Goal: Information Seeking & Learning: Understand process/instructions

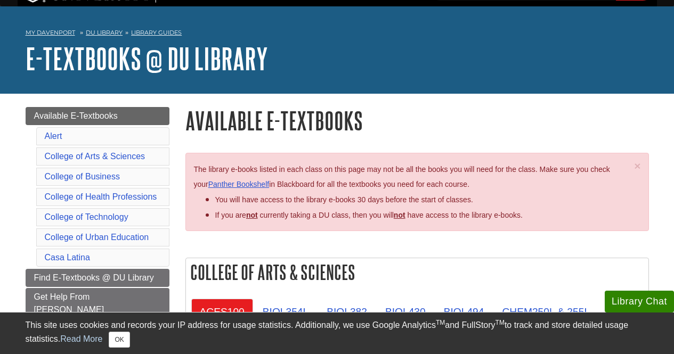
scroll to position [280, 0]
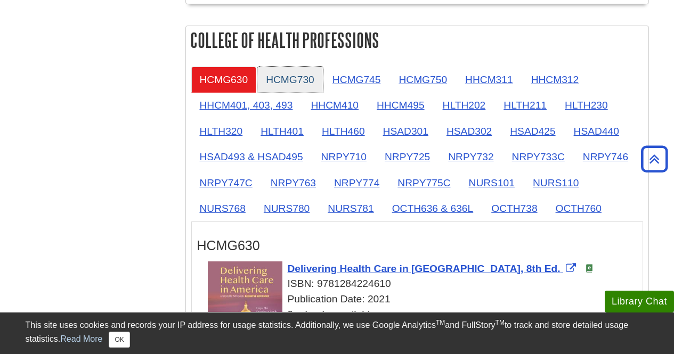
scroll to position [947, 0]
click at [300, 74] on link "HCMG730" at bounding box center [290, 80] width 66 height 26
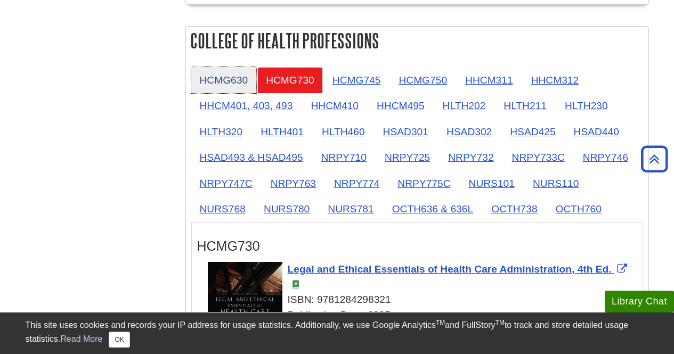
click at [230, 79] on link "HCMG630" at bounding box center [224, 80] width 66 height 26
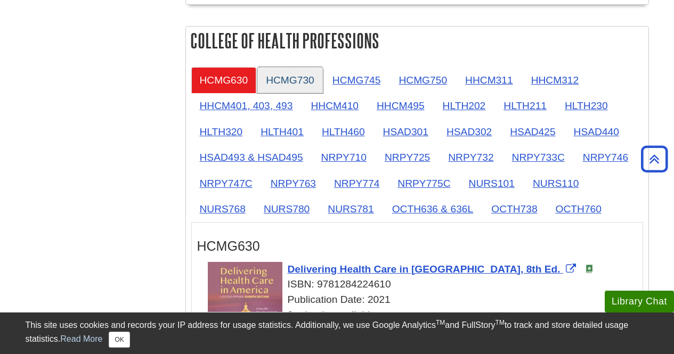
click at [270, 80] on link "HCMG730" at bounding box center [290, 80] width 66 height 26
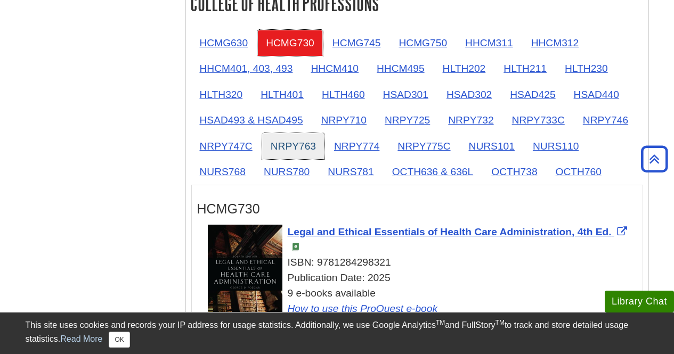
scroll to position [983, 0]
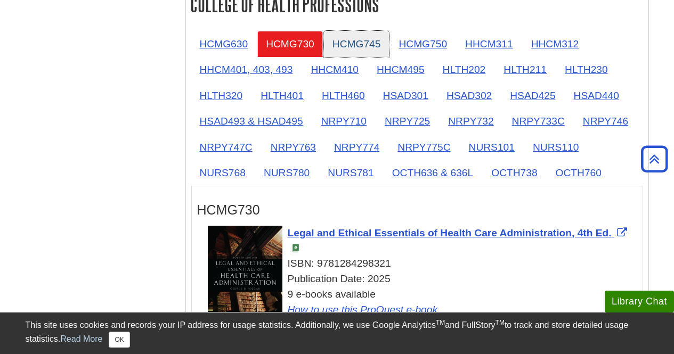
click at [361, 41] on link "HCMG745" at bounding box center [357, 44] width 66 height 26
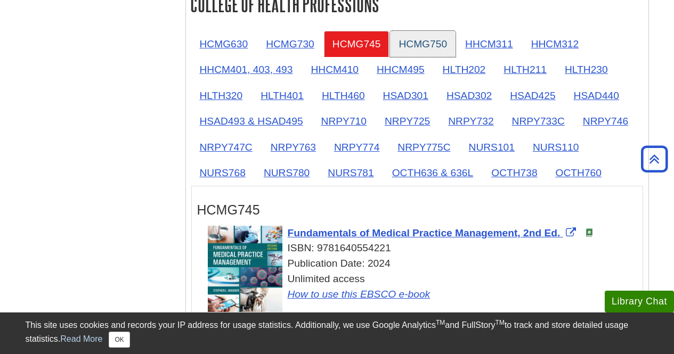
click at [414, 42] on link "HCMG750" at bounding box center [423, 44] width 66 height 26
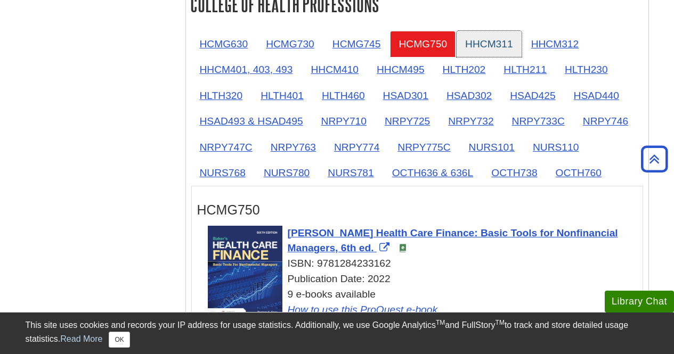
click at [470, 43] on link "HHCM311" at bounding box center [489, 44] width 65 height 26
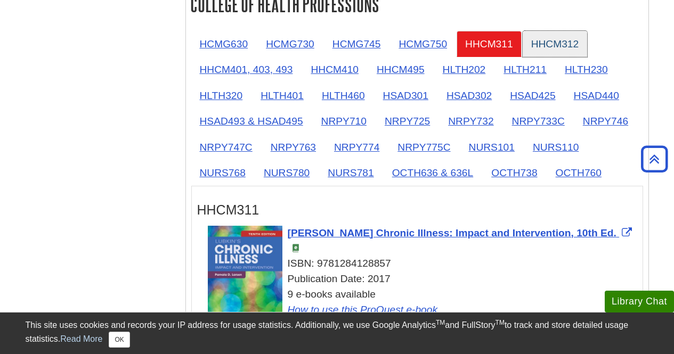
click at [561, 45] on link "HHCM312" at bounding box center [555, 44] width 65 height 26
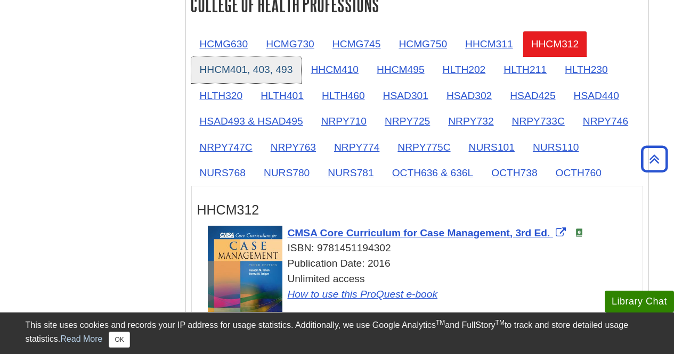
click at [253, 66] on link "HHCM401, 403, 493" at bounding box center [246, 69] width 110 height 26
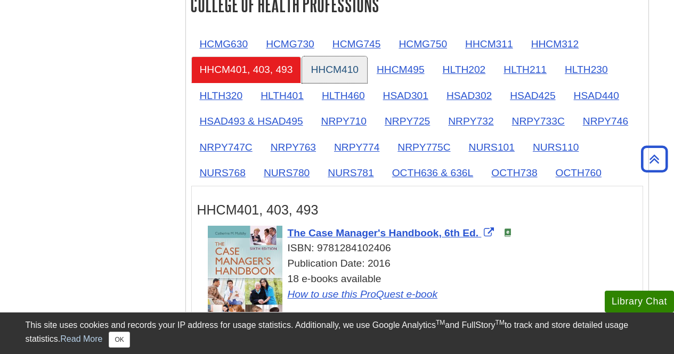
click at [324, 77] on link "HHCM410" at bounding box center [334, 69] width 65 height 26
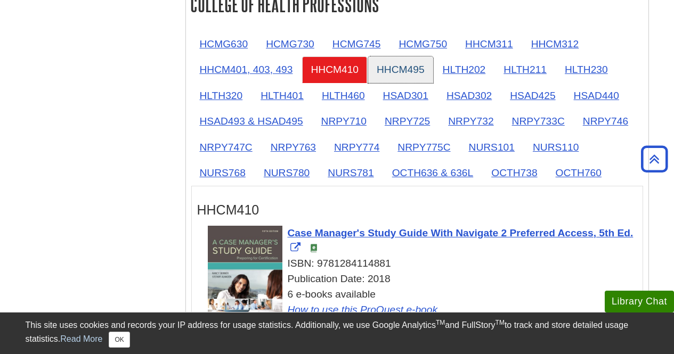
click at [384, 72] on link "HHCM495" at bounding box center [400, 69] width 65 height 26
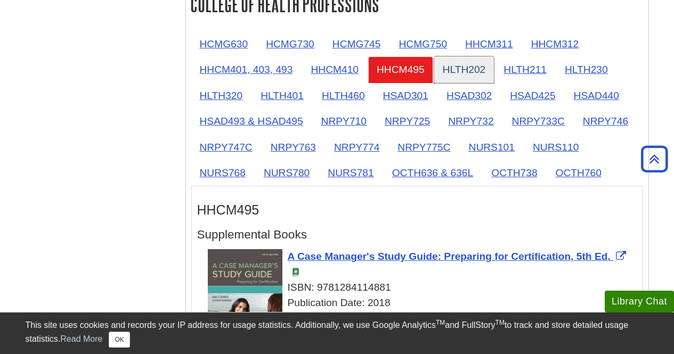
click at [464, 80] on link "HLTH202" at bounding box center [464, 69] width 60 height 26
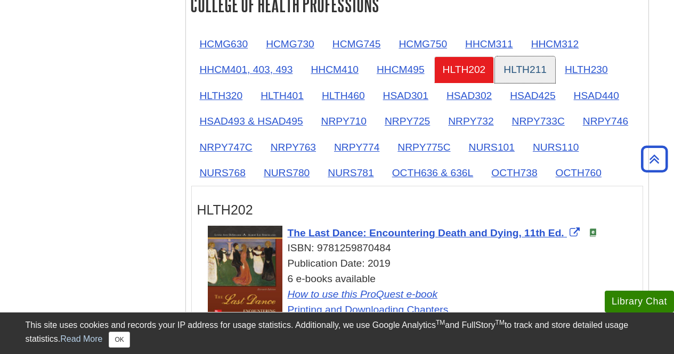
click at [528, 76] on link "HLTH211" at bounding box center [525, 69] width 60 height 26
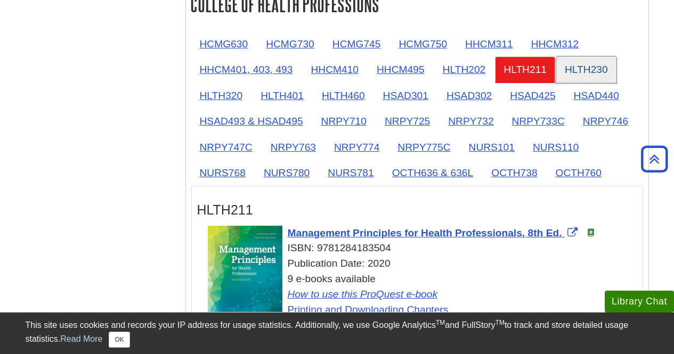
click at [574, 74] on link "HLTH230" at bounding box center [586, 69] width 60 height 26
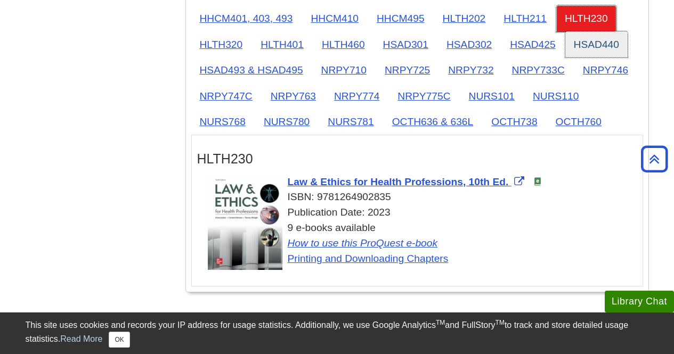
scroll to position [1035, 0]
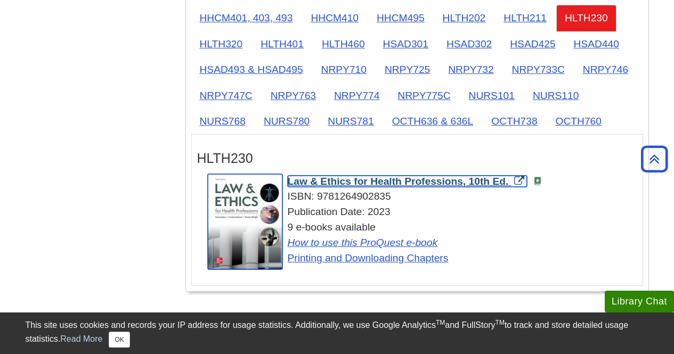
click at [371, 180] on span "Law & Ethics for Health Professions, 10th Ed." at bounding box center [398, 181] width 221 height 11
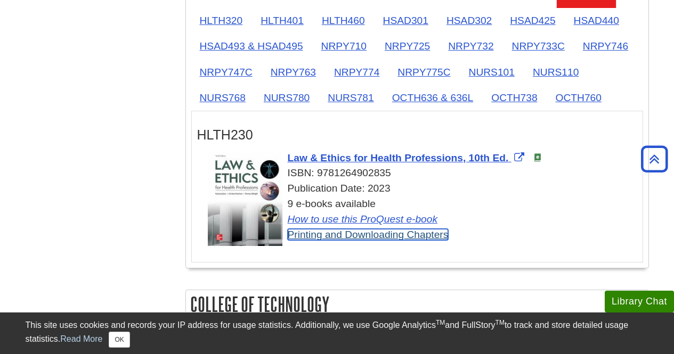
click at [297, 238] on link "Printing and Downloading Chapters" at bounding box center [368, 234] width 161 height 11
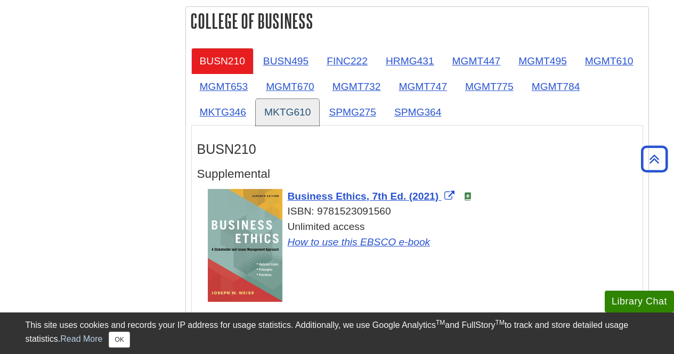
scroll to position [942, 0]
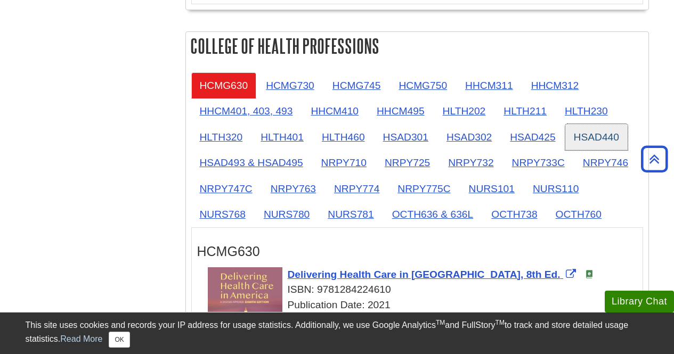
click at [582, 141] on link "HSAD440" at bounding box center [596, 137] width 62 height 26
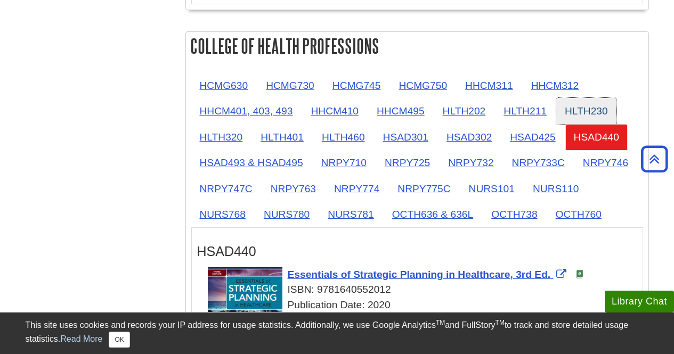
click at [578, 119] on link "HLTH230" at bounding box center [586, 111] width 60 height 26
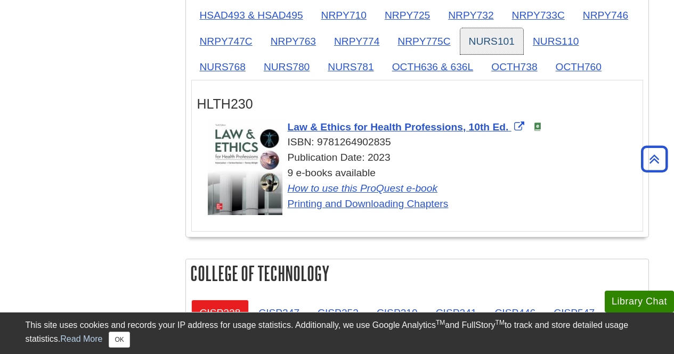
scroll to position [1090, 0]
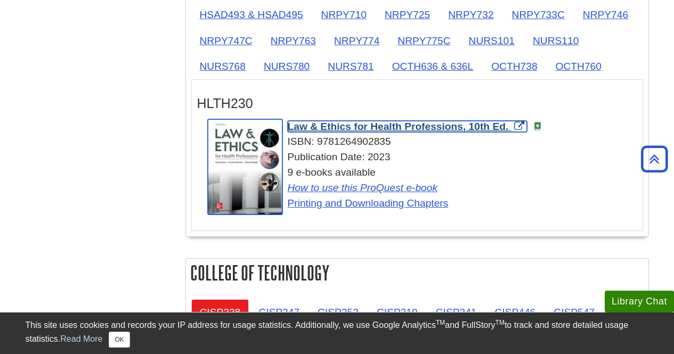
click at [439, 125] on span "Law & Ethics for Health Professions, 10th Ed." at bounding box center [398, 126] width 221 height 11
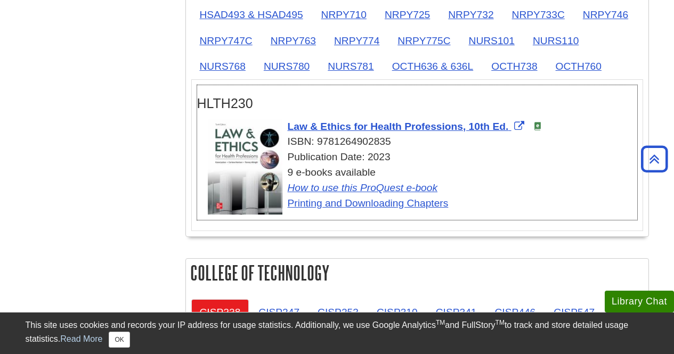
drag, startPoint x: 318, startPoint y: 144, endPoint x: 394, endPoint y: 140, distance: 75.8
click at [394, 140] on div "ISBN: 9781264902835" at bounding box center [423, 141] width 430 height 15
copy div "9781264902835"
click at [160, 137] on div "Menu Available E-Textbooks Alert College of Arts & Sciences College of Business…" at bounding box center [337, 173] width 639 height 2287
click at [318, 188] on link "How to use this ProQuest e-book" at bounding box center [363, 187] width 150 height 11
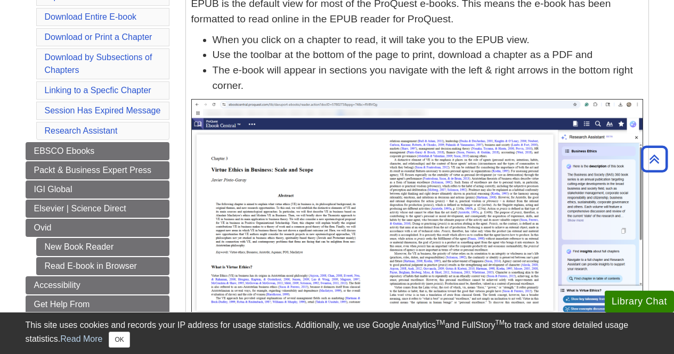
scroll to position [264, 0]
